Goal: Information Seeking & Learning: Check status

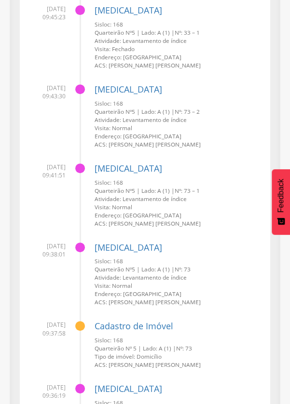
scroll to position [19819, 0]
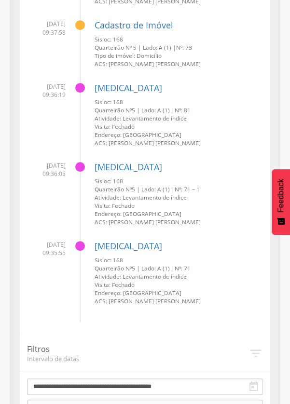
click at [66, 403] on div "Todas as fichas" at bounding box center [52, 407] width 43 height 9
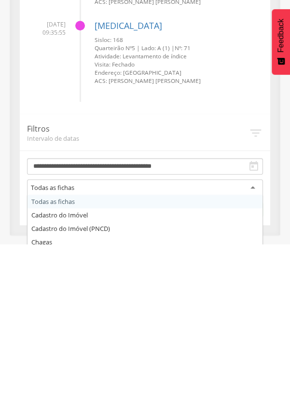
scroll to position [19923, 0]
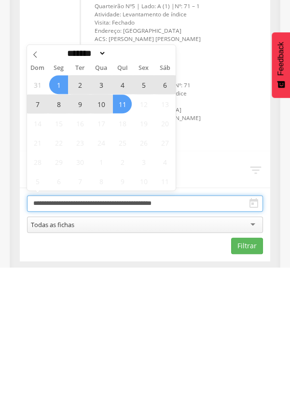
scroll to position [19866, 0]
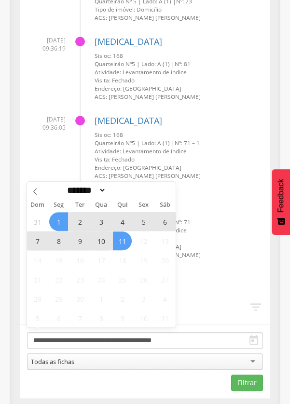
click at [29, 194] on span at bounding box center [35, 190] width 16 height 16
select select "*"
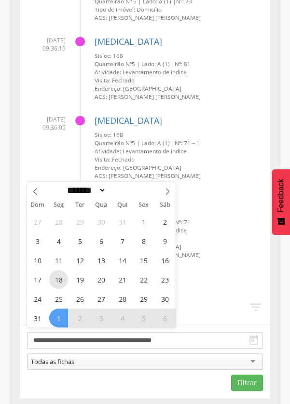
click at [58, 279] on span "18" at bounding box center [58, 279] width 19 height 19
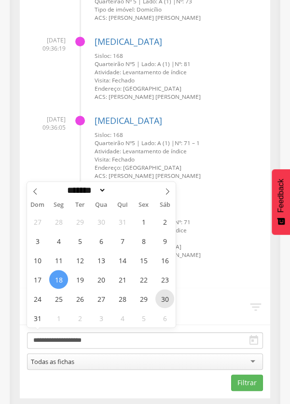
click at [167, 301] on span "30" at bounding box center [164, 298] width 19 height 19
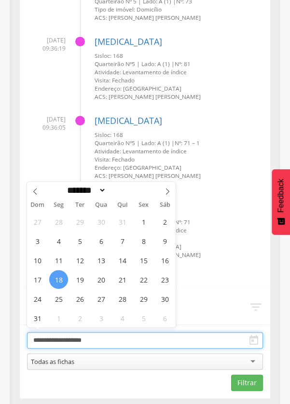
type input "**********"
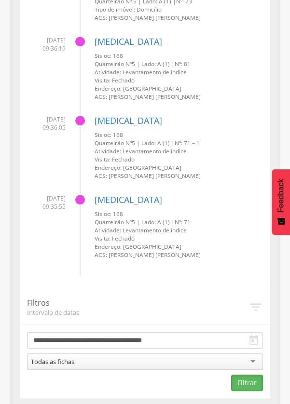
click at [250, 384] on button "Filtrar" at bounding box center [247, 383] width 32 height 16
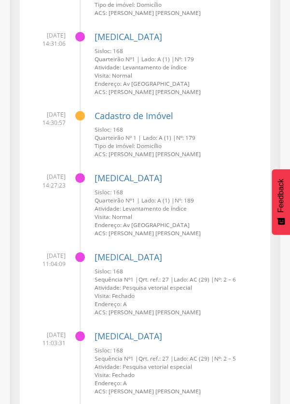
scroll to position [15436, 0]
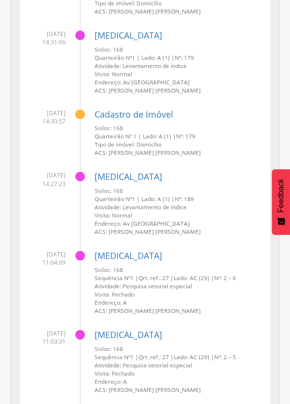
click at [44, 347] on li "[DATE] 11:03:31 [MEDICAL_DATA] Sisloc: 168 Sequência Nº 1 | Qrt. ref.: 27 | Lad…" at bounding box center [145, 358] width 236 height 72
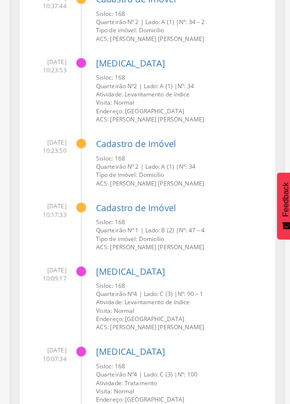
scroll to position [2276, 0]
